Goal: Information Seeking & Learning: Understand process/instructions

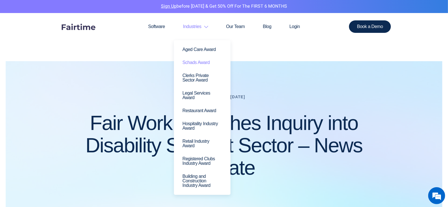
click at [204, 62] on link "Schads Award" at bounding box center [202, 62] width 48 height 13
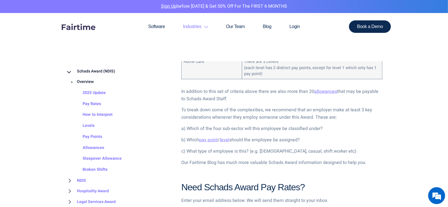
scroll to position [481, 0]
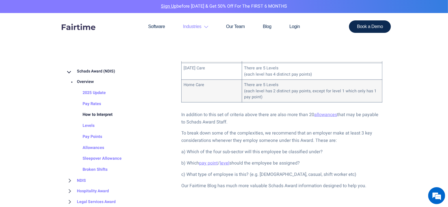
click at [93, 114] on link "How to Interpret" at bounding box center [91, 114] width 41 height 11
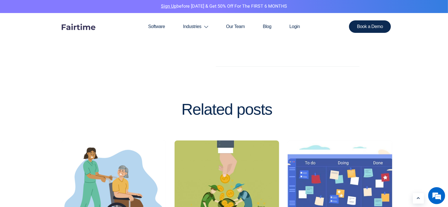
scroll to position [1413, 0]
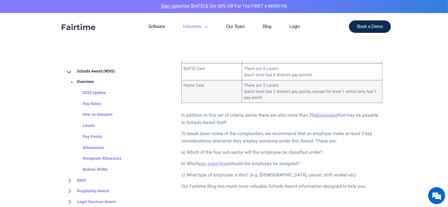
scroll to position [481, 0]
